Goal: Task Accomplishment & Management: Complete application form

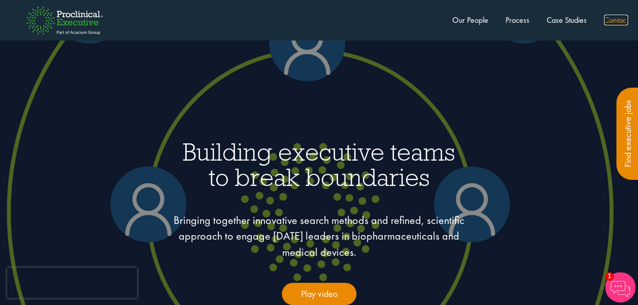
click at [617, 18] on link "Contact" at bounding box center [616, 20] width 24 height 11
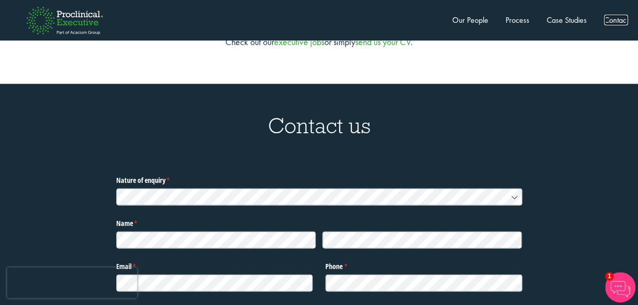
scroll to position [3122, 0]
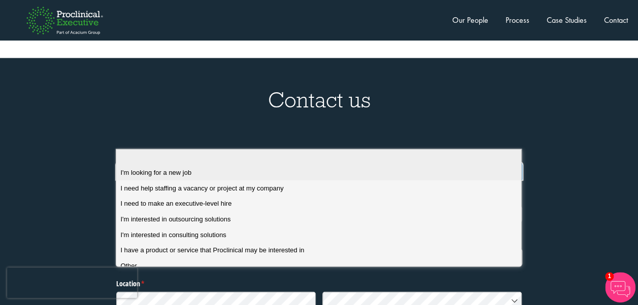
click at [215, 169] on div "I'm looking for a new job" at bounding box center [322, 172] width 404 height 9
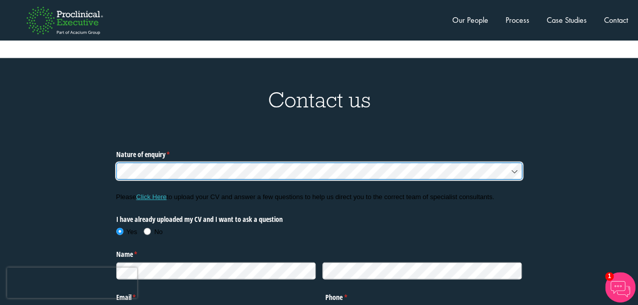
scroll to position [3187, 0]
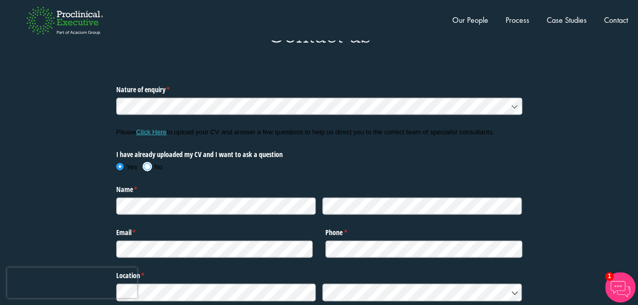
click at [146, 162] on span at bounding box center [147, 167] width 10 height 10
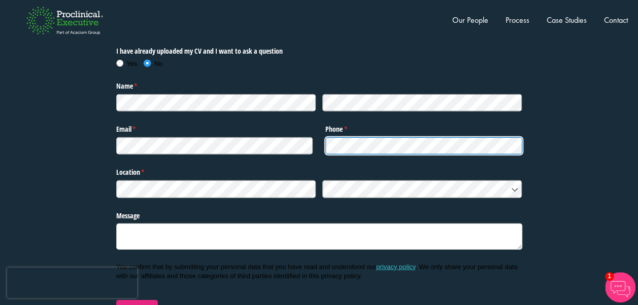
scroll to position [3291, 0]
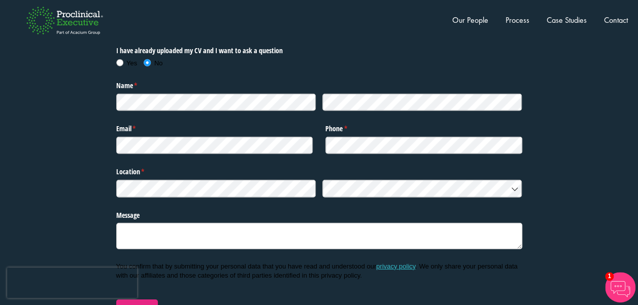
click at [85, 177] on div "Nature of enquiry * (required) Please Click Here to upload your CV and answer a…" at bounding box center [319, 148] width 622 height 340
click at [238, 204] on div "Message" at bounding box center [319, 230] width 406 height 52
click at [377, 177] on div at bounding box center [319, 189] width 406 height 24
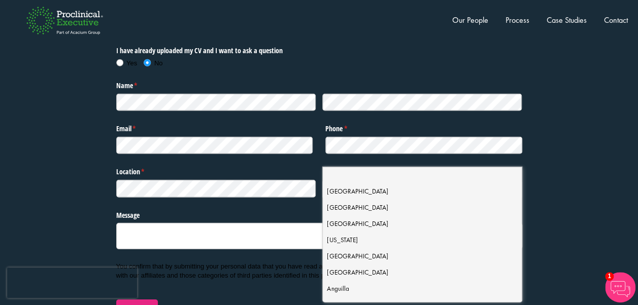
click at [572, 157] on div "Nature of enquiry * (required) Please Click Here to upload your CV and answer a…" at bounding box center [319, 148] width 622 height 340
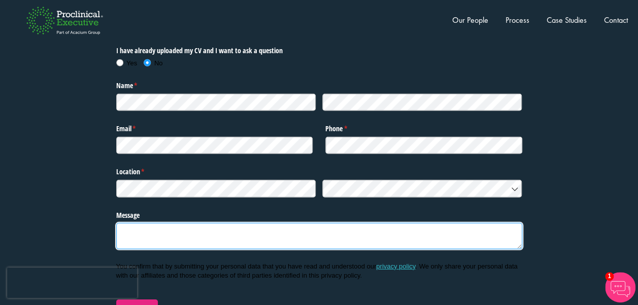
click at [255, 223] on textarea "Message" at bounding box center [319, 236] width 406 height 26
type textarea "H"
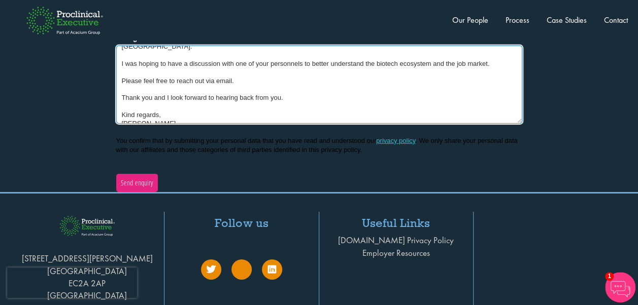
scroll to position [3469, 0]
type textarea "Hi Proclinical Executive, My name is [PERSON_NAME] and I am a life sciences Sal…"
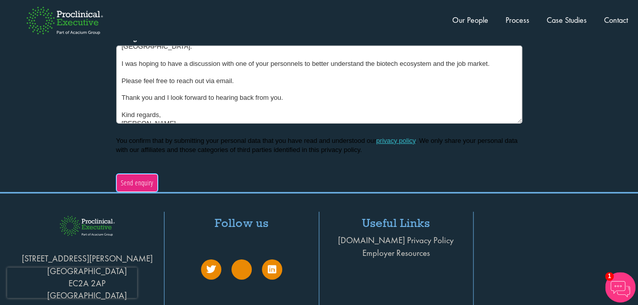
click at [136, 178] on span "Send enquiry" at bounding box center [136, 183] width 33 height 11
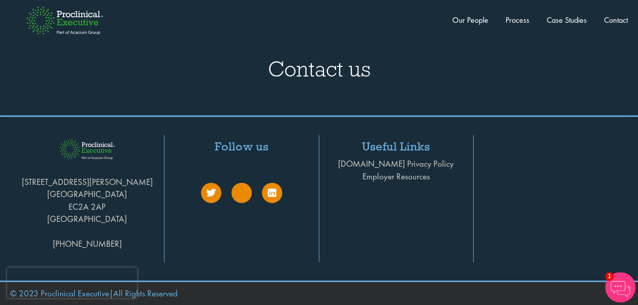
scroll to position [3131, 0]
